Goal: Find specific page/section: Find contact information

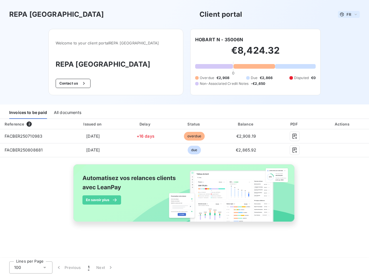
click at [349, 14] on span "FR" at bounding box center [349, 14] width 5 height 5
click at [86, 83] on button "Contact us" at bounding box center [73, 83] width 35 height 9
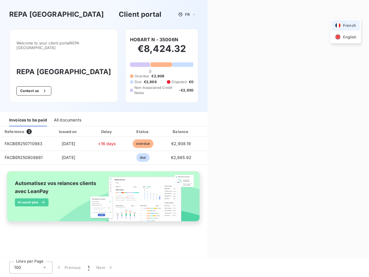
click at [219, 40] on div "Contact us Fill out the form below, and a member of our team will get back to y…" at bounding box center [289, 138] width 162 height 277
click at [28, 114] on div "Invoices to be paid" at bounding box center [28, 120] width 38 height 12
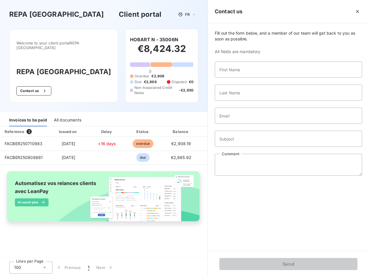
click at [67, 114] on div "All documents" at bounding box center [67, 120] width 27 height 12
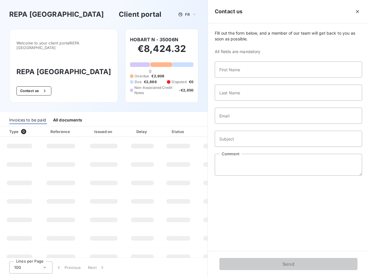
click at [32, 126] on th "Type 0" at bounding box center [19, 131] width 39 height 10
